Goal: Register for event/course

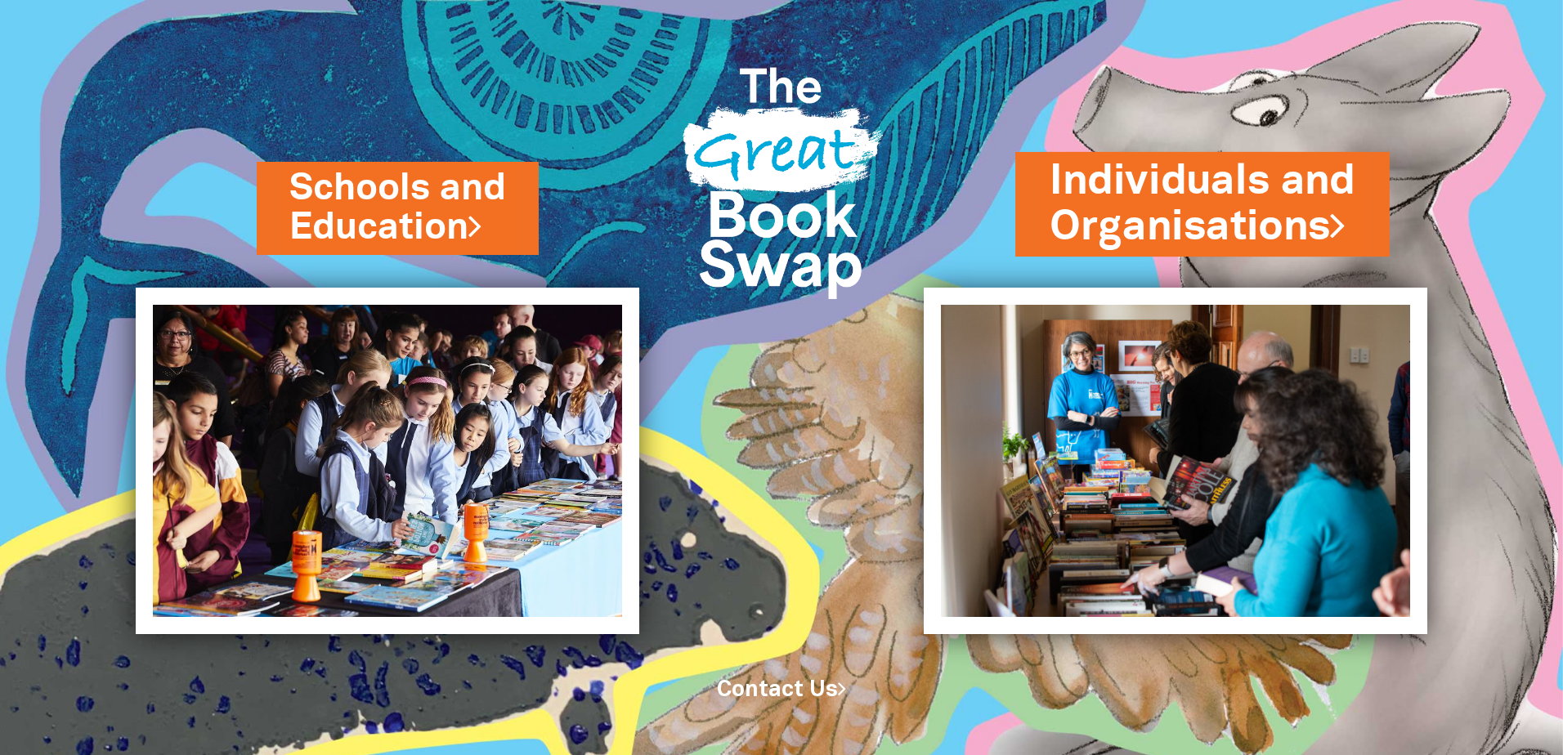
click at [1159, 212] on link "Individuals and Organisations" at bounding box center [1202, 204] width 306 height 103
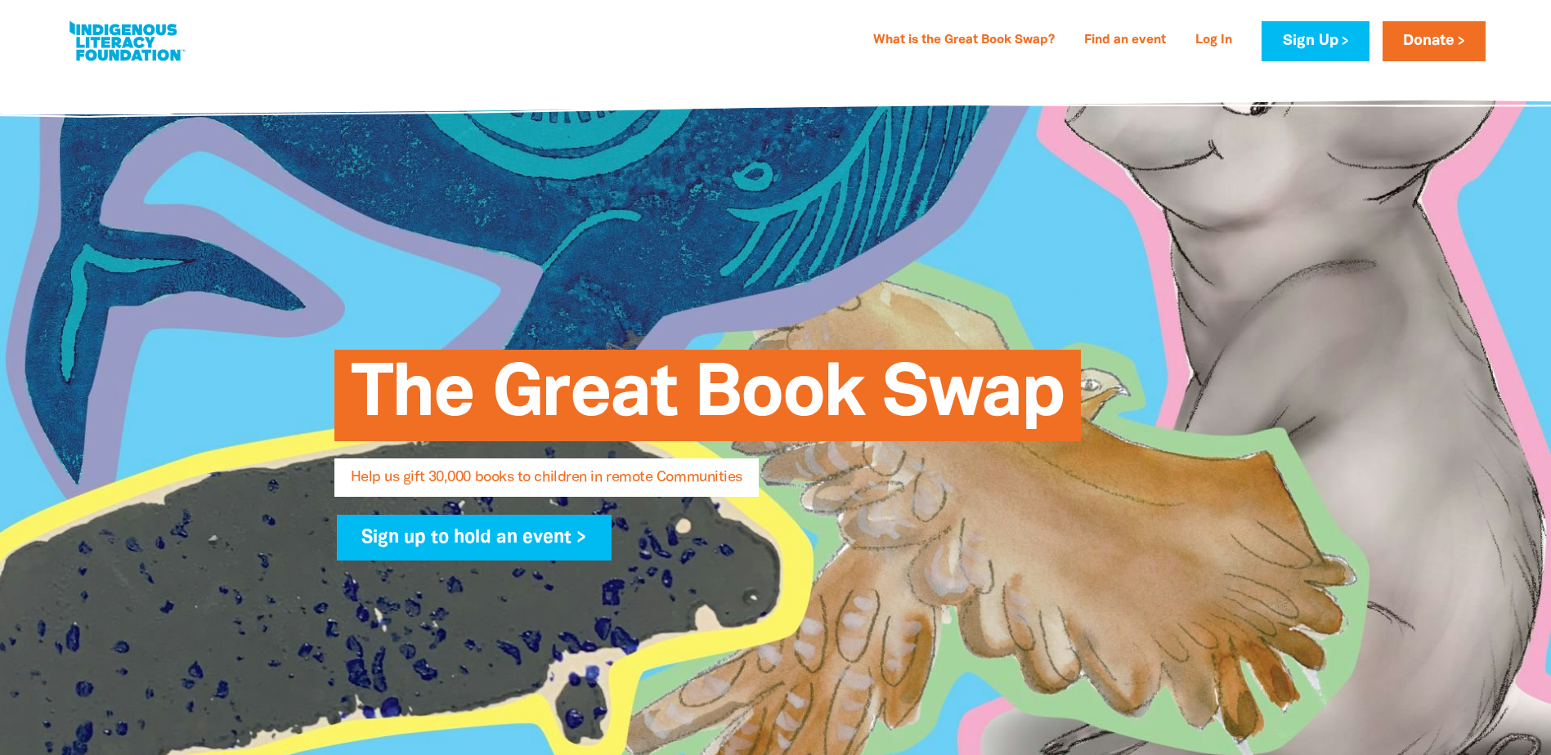
select select "AU"
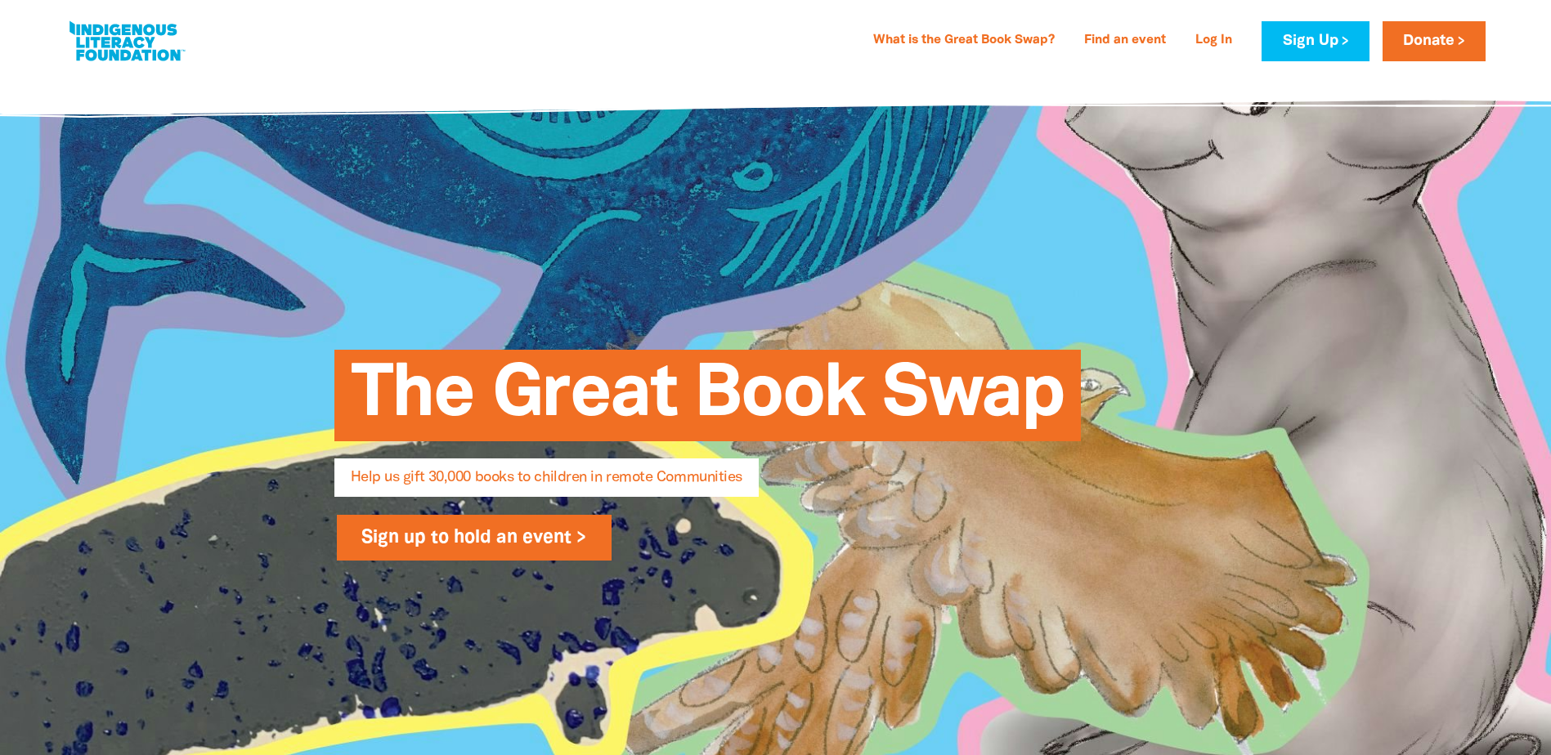
click at [494, 531] on link "Sign up to hold an event >" at bounding box center [474, 538] width 275 height 46
select select "AU"
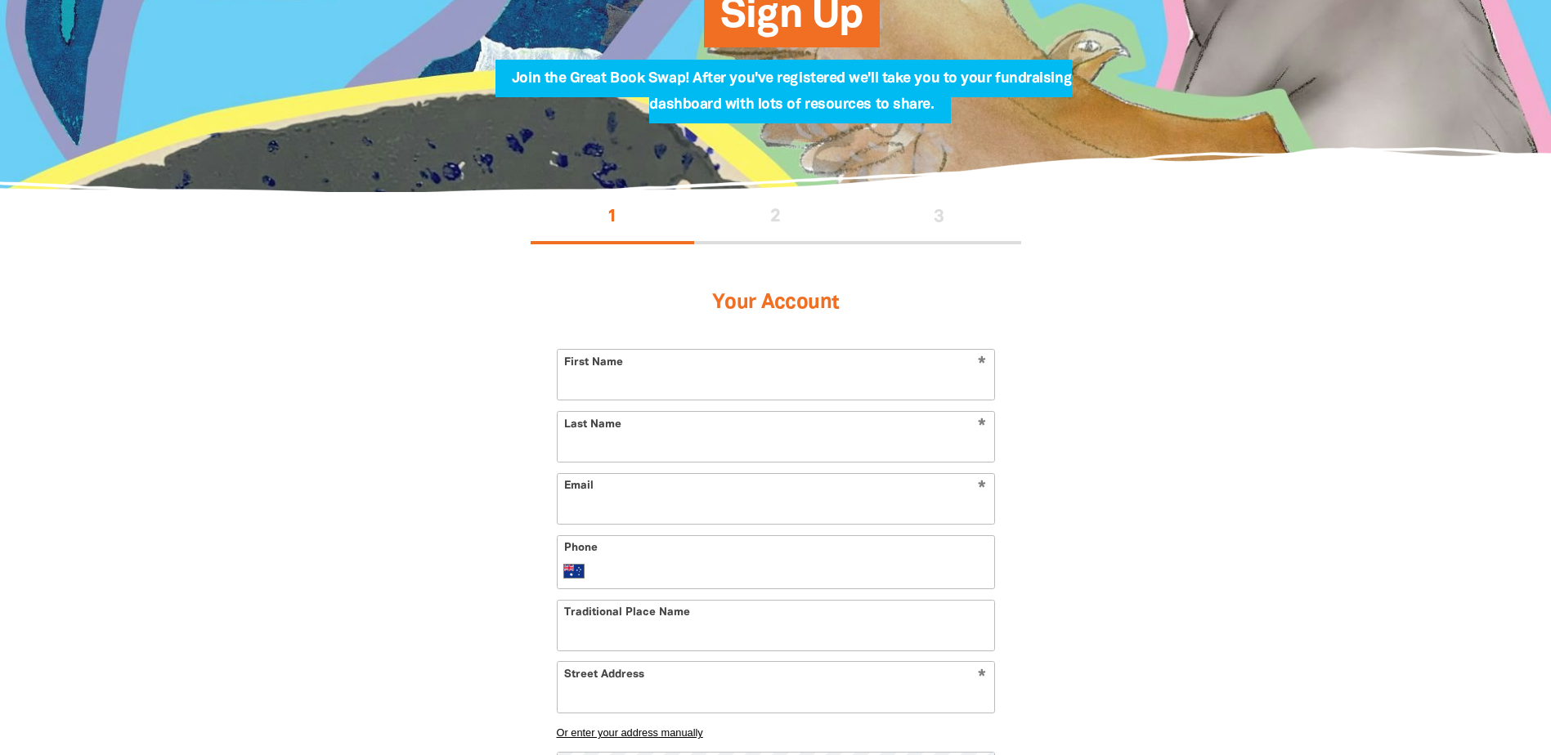
scroll to position [245, 0]
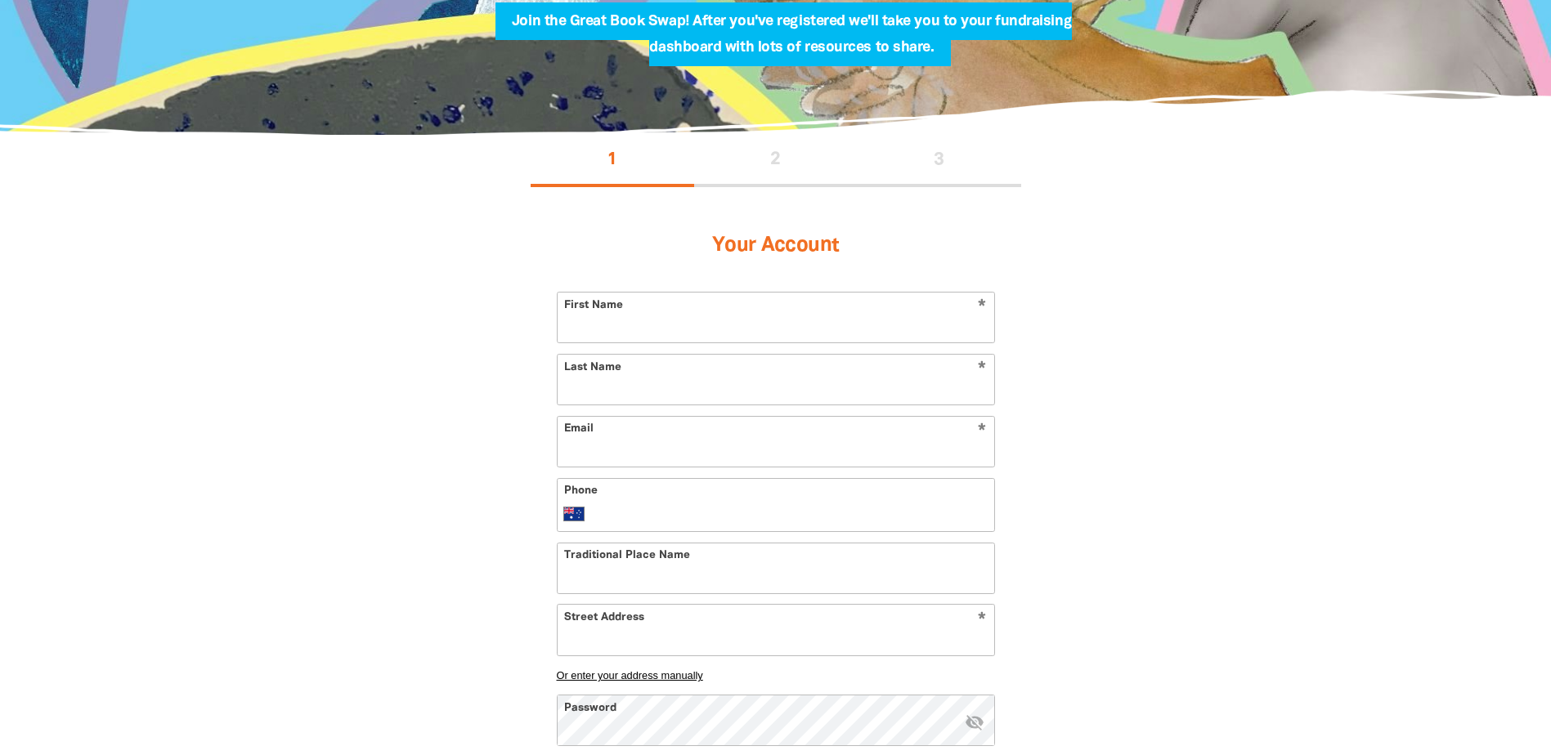
click at [652, 330] on input "First Name" at bounding box center [775, 318] width 436 height 50
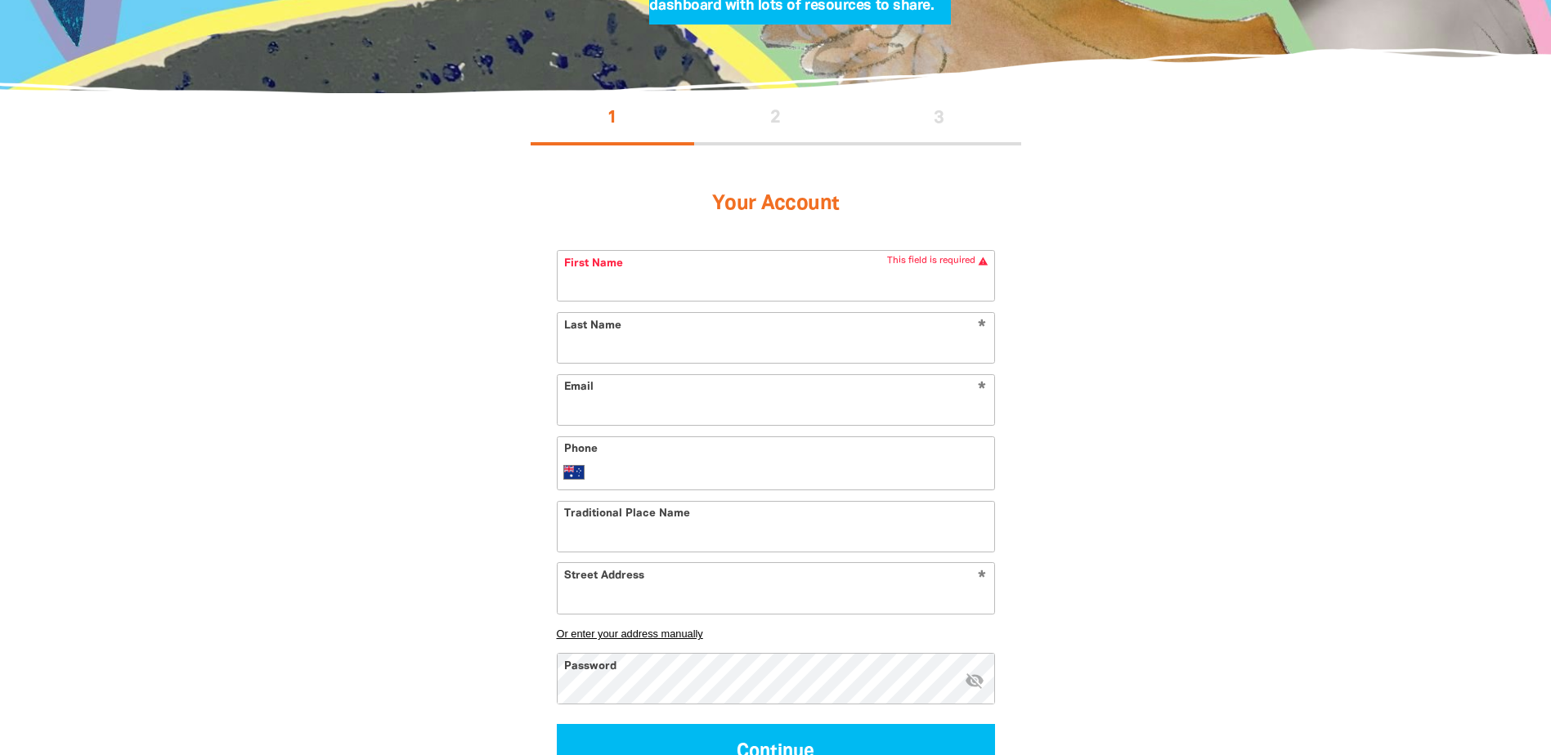
scroll to position [0, 0]
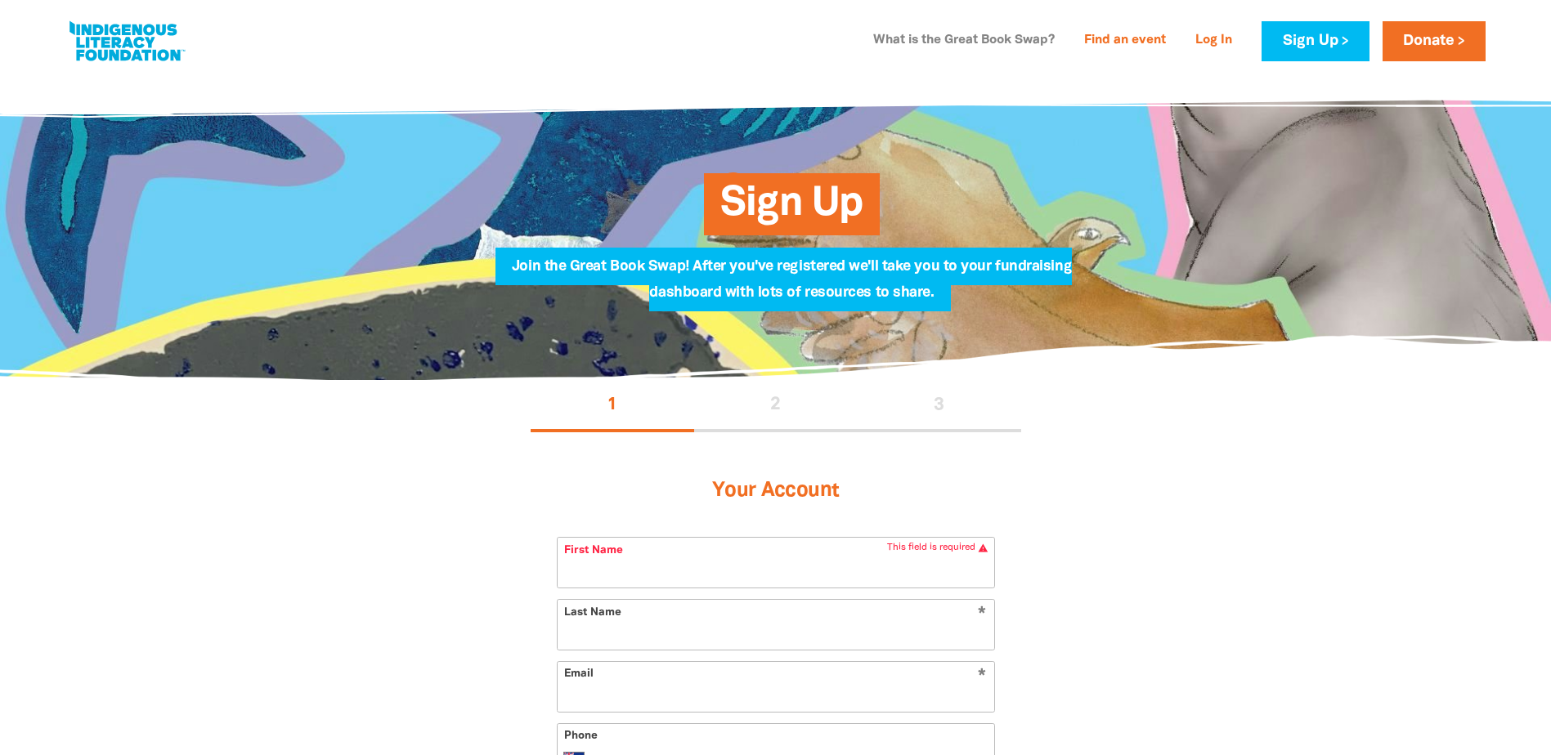
click at [987, 40] on link "What is the Great Book Swap?" at bounding box center [963, 41] width 201 height 26
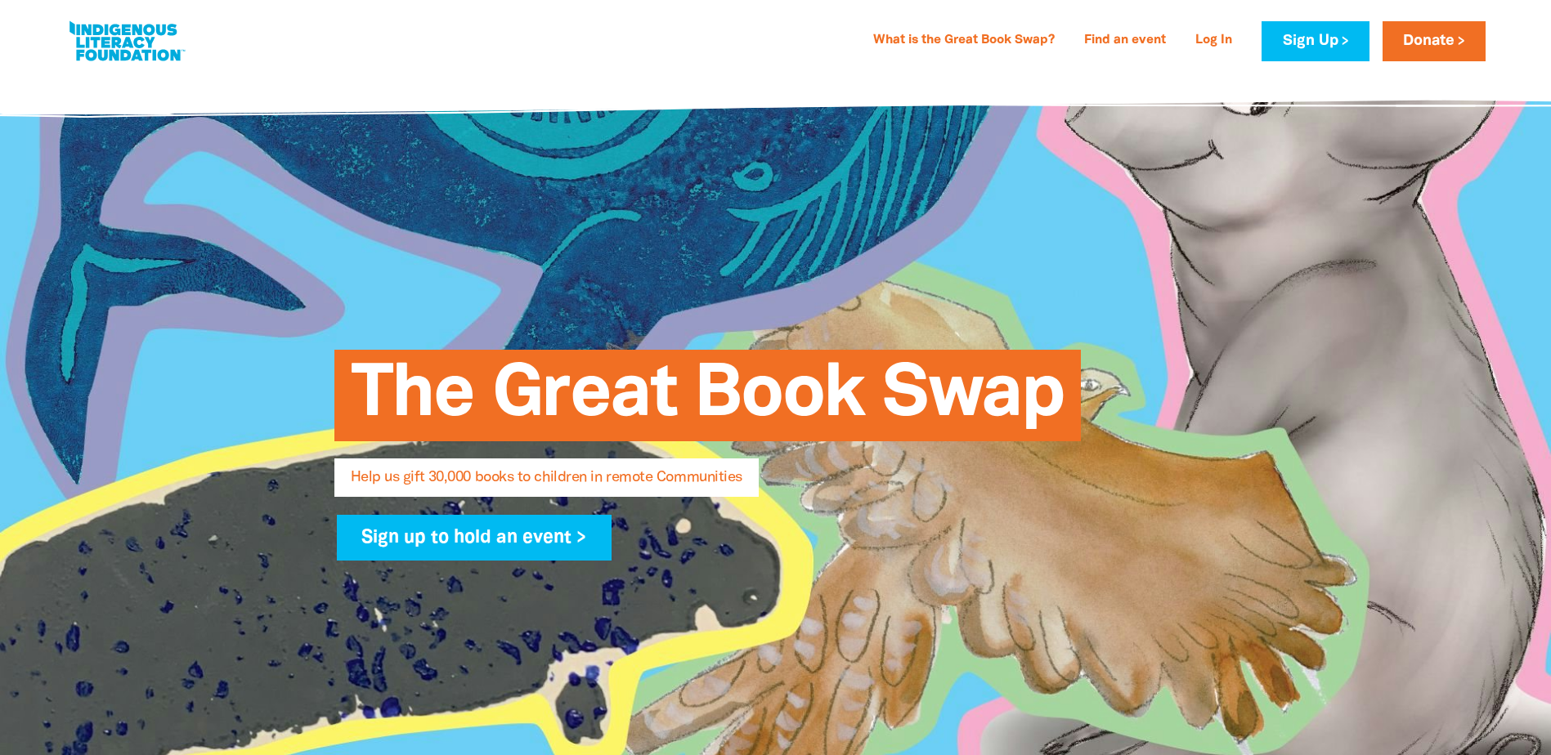
select select "AU"
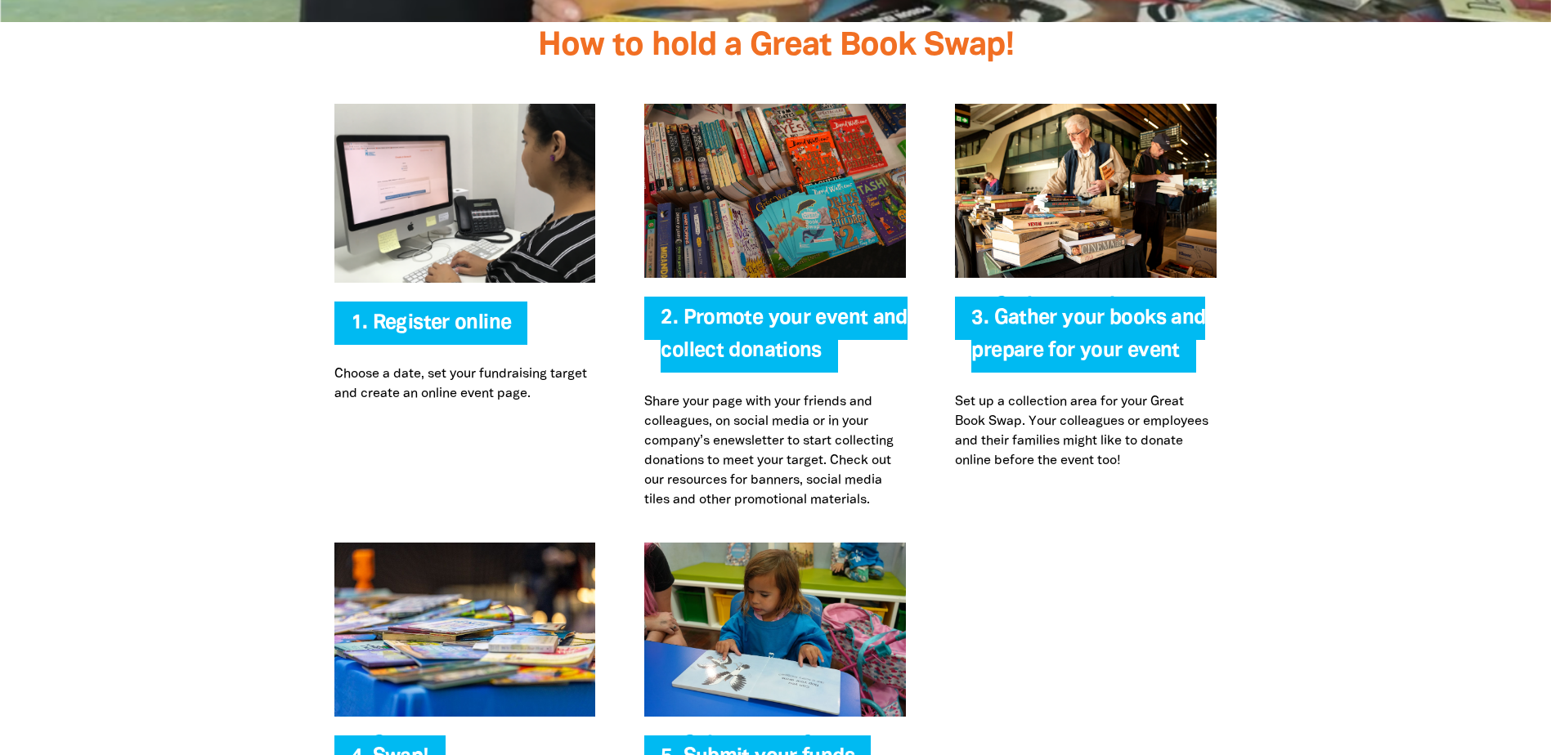
scroll to position [3322, 0]
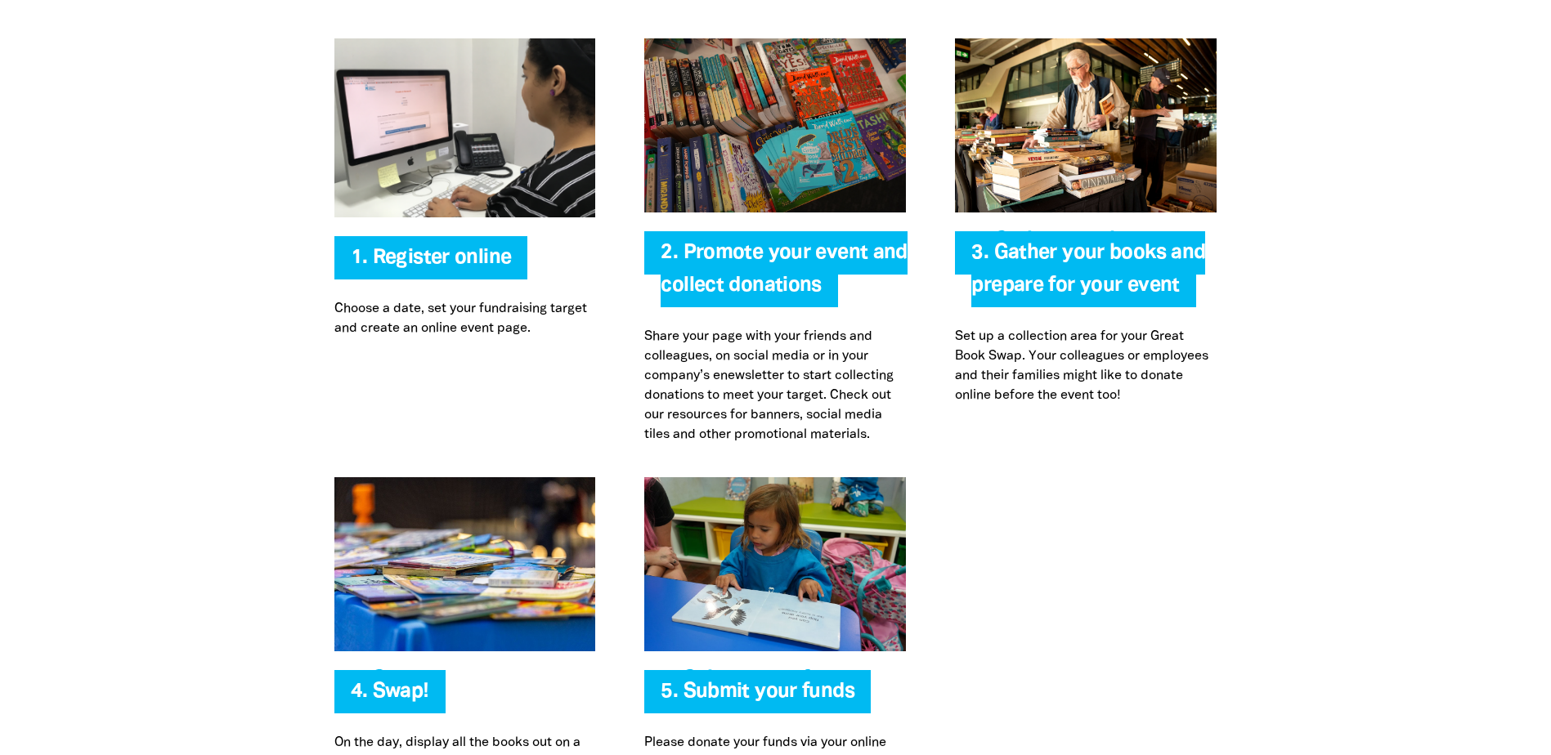
click at [767, 292] on span "2. Promote your event and collect donations" at bounding box center [783, 276] width 246 height 64
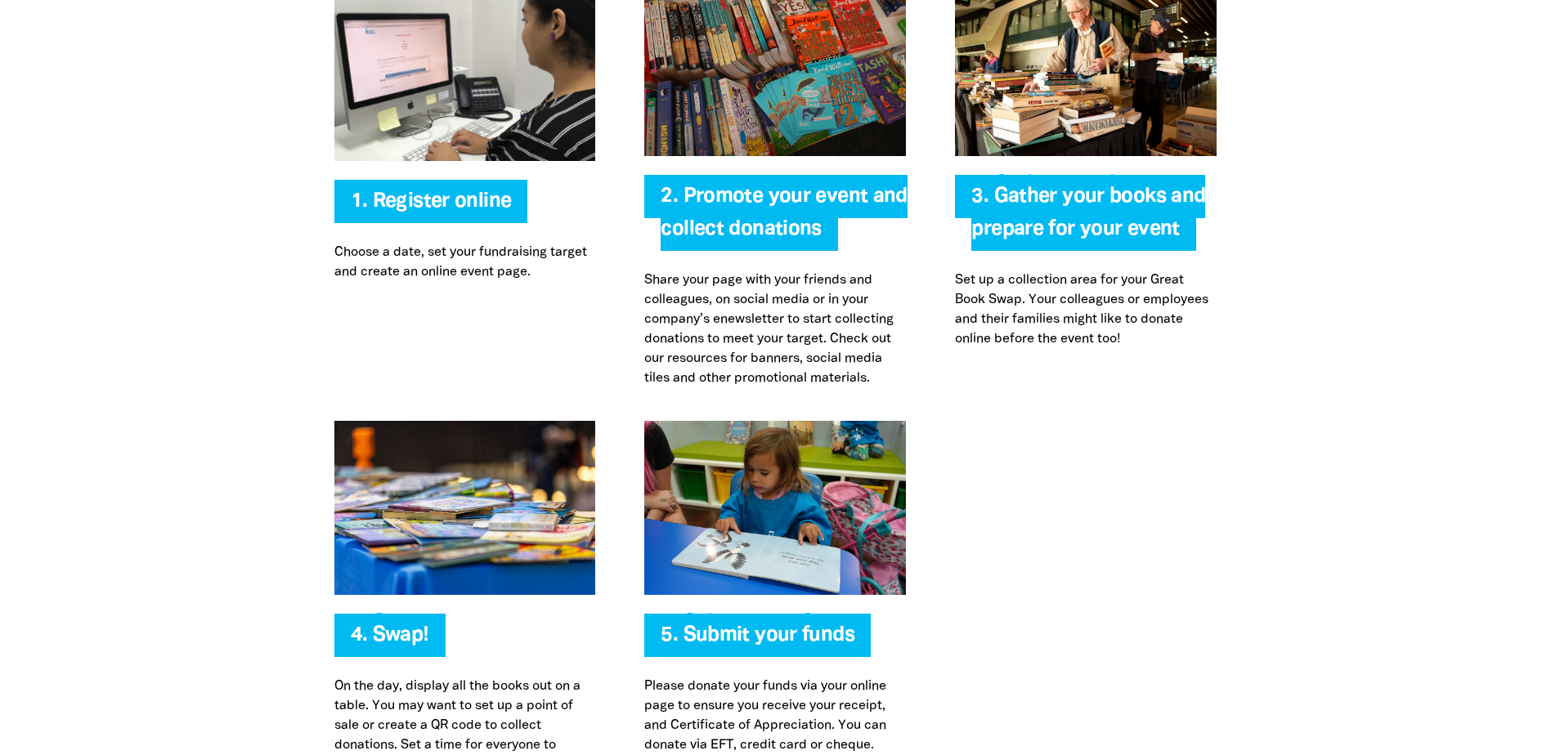
scroll to position [3403, 0]
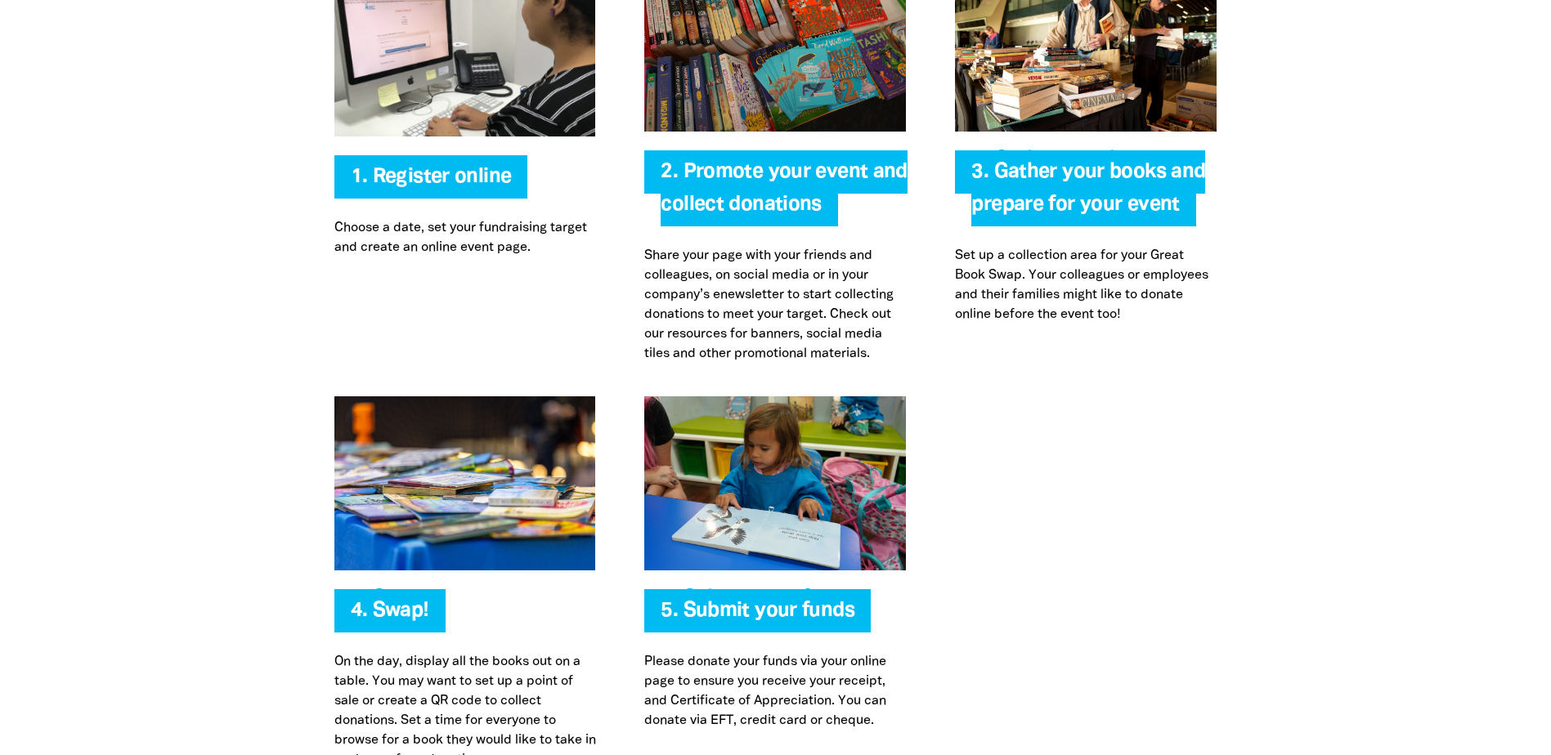
click at [787, 194] on span "2. Promote your event and collect donations" at bounding box center [783, 195] width 246 height 64
click at [786, 190] on span "2. Promote your event and collect donations" at bounding box center [783, 195] width 246 height 64
click at [786, 186] on span "2. Promote your event and collect donations" at bounding box center [783, 195] width 246 height 64
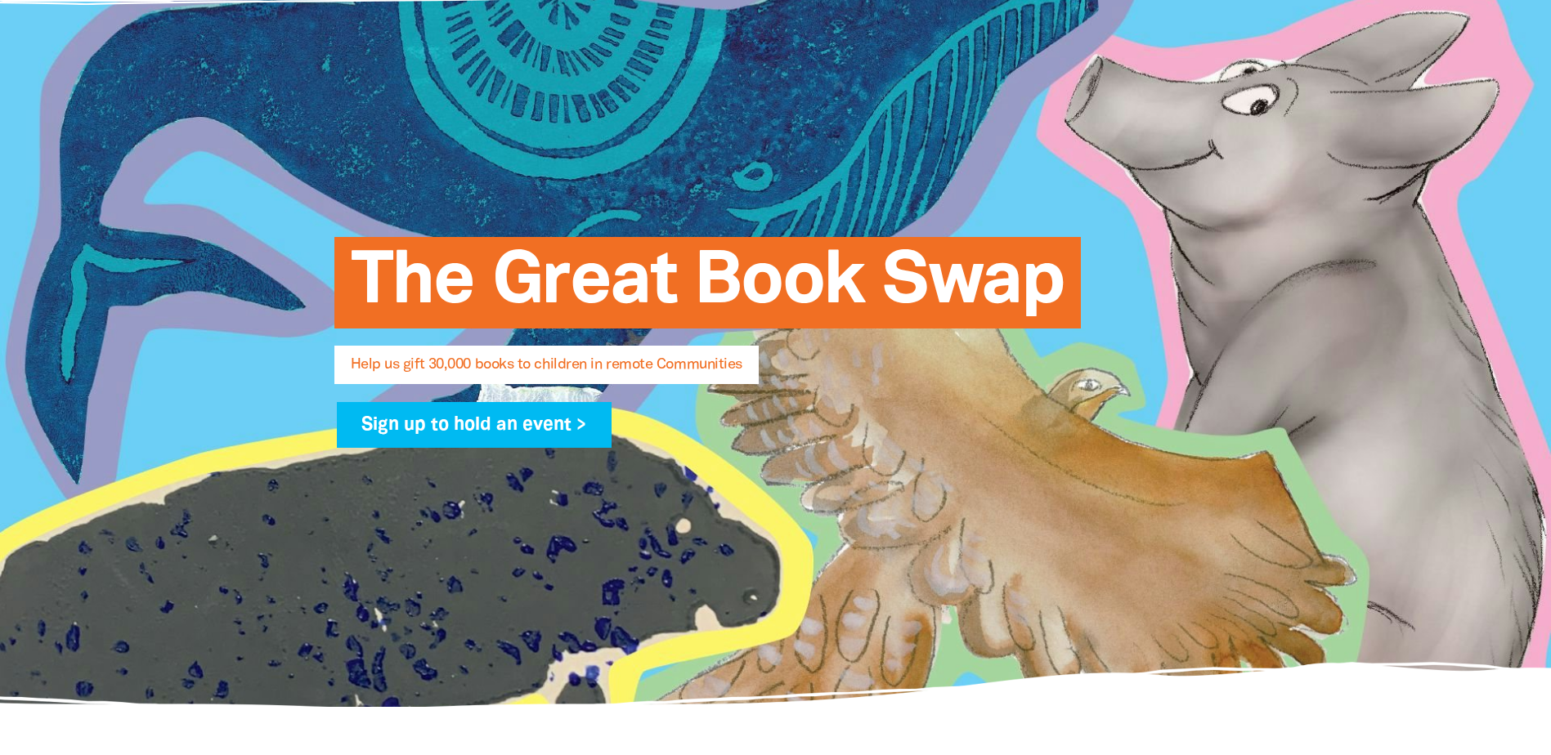
scroll to position [0, 0]
